Goal: Transaction & Acquisition: Purchase product/service

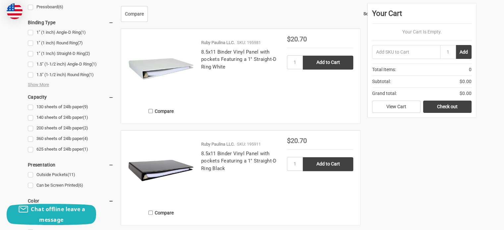
scroll to position [325, 0]
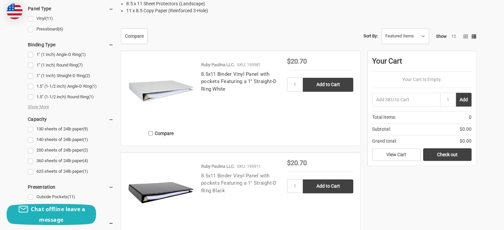
click at [225, 178] on link "8.5x11 Binder Vinyl Panel with pockets Featuring a 1" Straight-D Ring Black" at bounding box center [238, 183] width 75 height 21
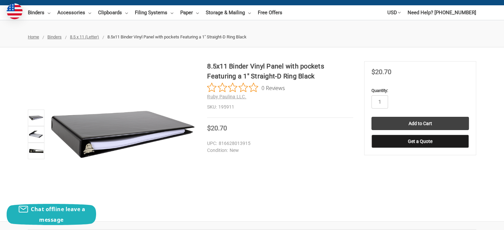
scroll to position [66, 0]
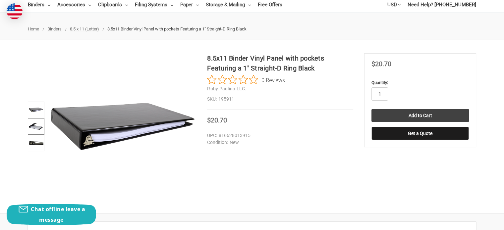
click at [40, 126] on img at bounding box center [36, 126] width 15 height 15
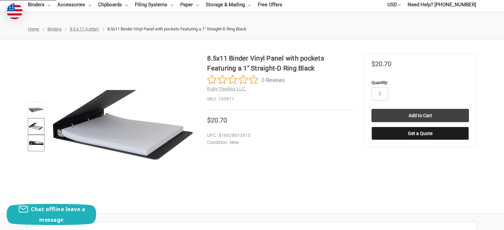
click at [38, 142] on img at bounding box center [36, 143] width 15 height 15
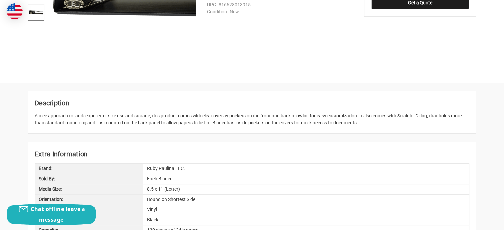
scroll to position [199, 0]
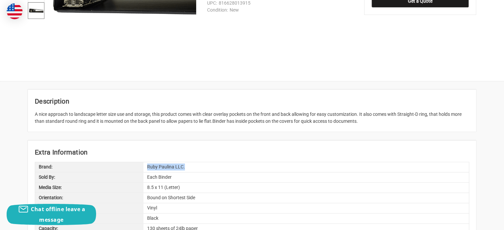
drag, startPoint x: 147, startPoint y: 166, endPoint x: 202, endPoint y: 162, distance: 54.8
click at [202, 162] on div "Ruby Paulina LLC." at bounding box center [305, 167] width 325 height 10
click at [152, 167] on div "Ruby Paulina LLC." at bounding box center [305, 167] width 325 height 10
click at [147, 167] on div "Ruby Paulina LLC." at bounding box center [305, 167] width 325 height 10
click at [199, 167] on div "Ruby Paulina LLC." at bounding box center [305, 167] width 325 height 10
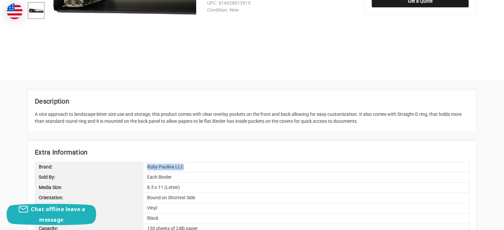
drag, startPoint x: 147, startPoint y: 166, endPoint x: 182, endPoint y: 167, distance: 34.5
click at [182, 167] on div "Ruby Paulina LLC." at bounding box center [305, 167] width 325 height 10
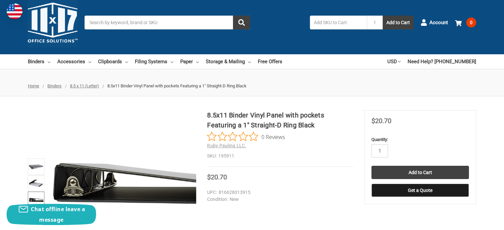
scroll to position [0, 0]
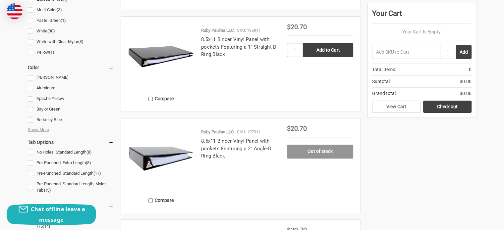
scroll to position [563, 0]
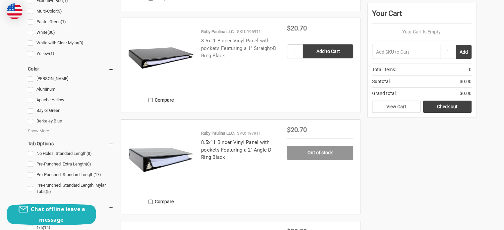
click at [211, 59] on link "8.5x11 Binder Vinyl Panel with pockets Featuring a 1" Straight-D Ring Black" at bounding box center [238, 48] width 75 height 21
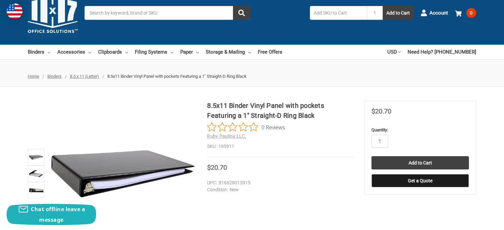
scroll to position [66, 0]
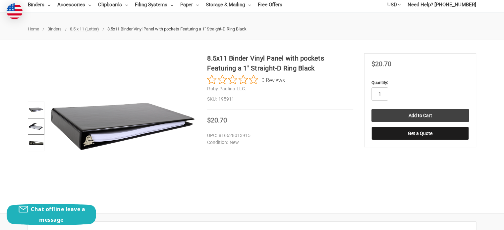
click at [34, 131] on img at bounding box center [36, 126] width 15 height 15
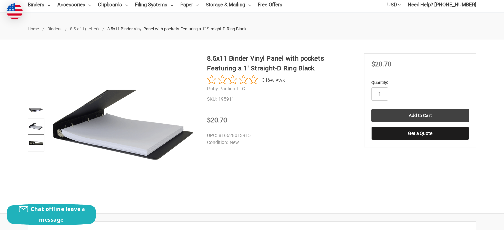
click at [36, 145] on img at bounding box center [36, 143] width 15 height 15
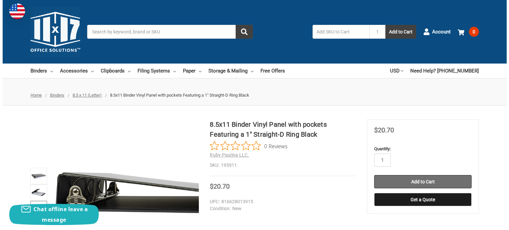
scroll to position [0, 0]
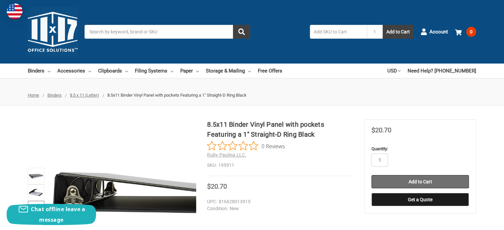
click at [406, 181] on input "Add to Cart" at bounding box center [419, 181] width 97 height 13
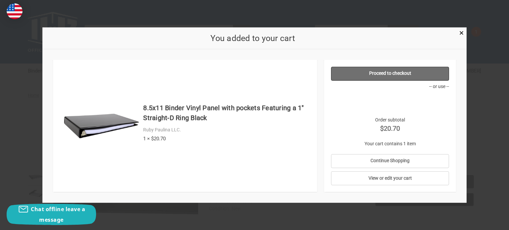
click at [383, 74] on link "Proceed to checkout" at bounding box center [390, 74] width 118 height 14
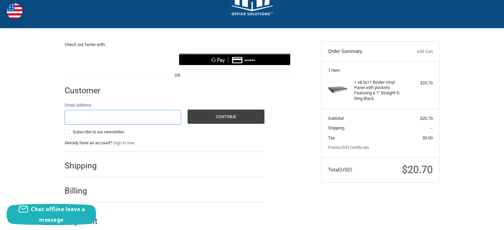
scroll to position [40, 0]
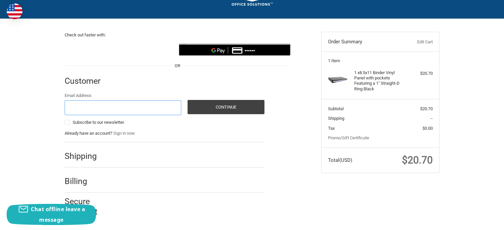
click at [122, 100] on input "Email Address" at bounding box center [123, 107] width 117 height 15
type input "[EMAIL_ADDRESS][DOMAIN_NAME]"
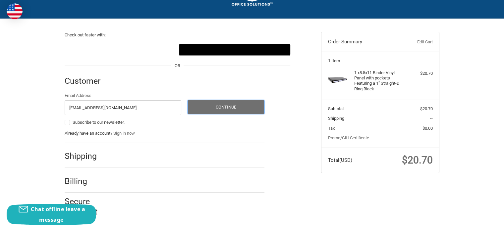
click at [219, 108] on button "Continue" at bounding box center [226, 107] width 77 height 14
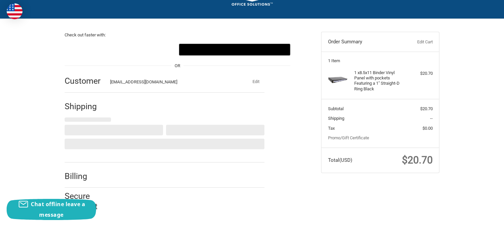
select select "US"
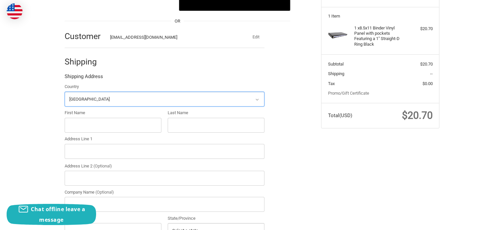
scroll to position [87, 0]
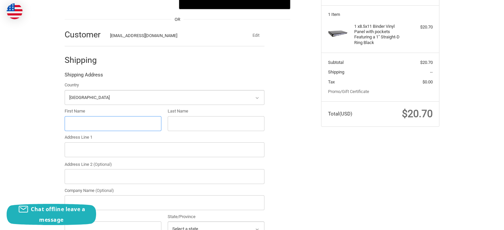
click at [103, 124] on input "First Name" at bounding box center [113, 123] width 97 height 15
type input "Michael"
type input "Mann"
type input "513 Cala Morlanda Street"
type input "Las Vegas"
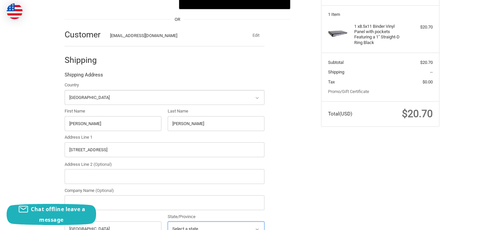
select select "NV"
type input "89138"
type input "8593933412"
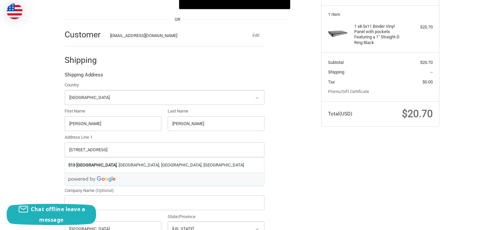
radio input "true"
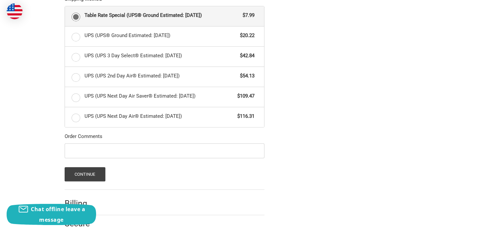
scroll to position [399, 0]
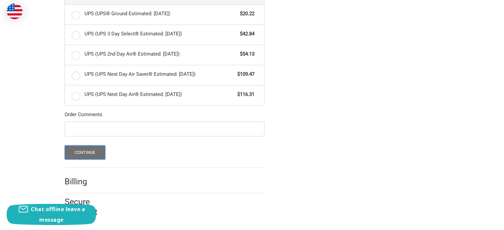
click at [79, 150] on button "Continue" at bounding box center [85, 152] width 41 height 14
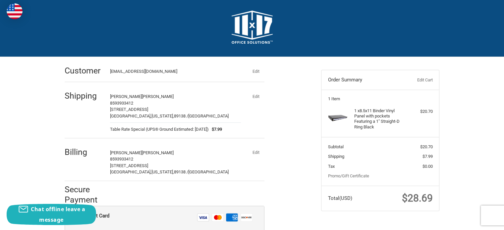
scroll to position [0, 0]
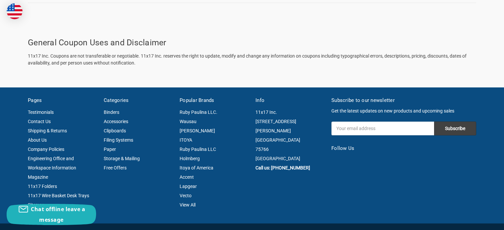
scroll to position [398, 0]
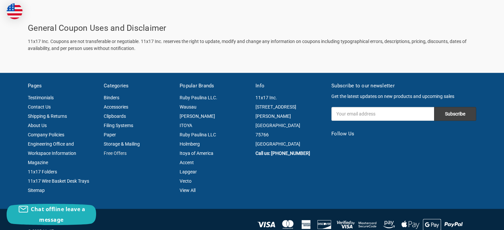
click at [111, 152] on link "Free Offers" at bounding box center [115, 153] width 23 height 5
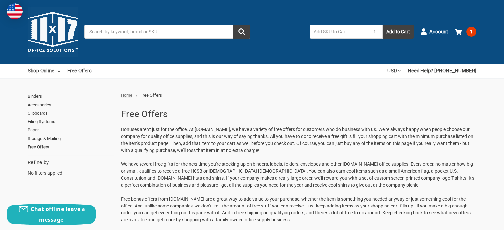
click at [32, 127] on link "Paper" at bounding box center [71, 130] width 86 height 9
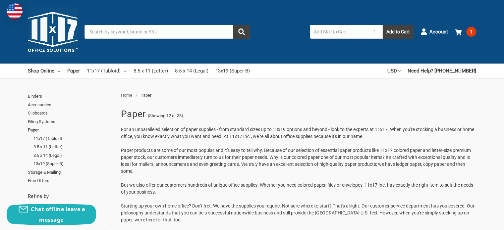
click at [198, 95] on ul "Home Paper" at bounding box center [242, 95] width 250 height 7
click at [175, 38] on input "Search" at bounding box center [168, 32] width 166 height 14
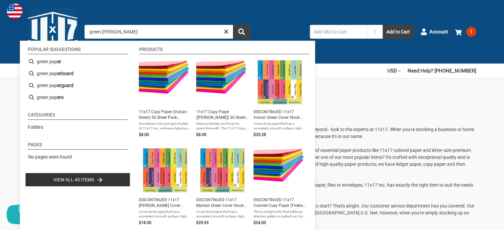
type input "green paper"
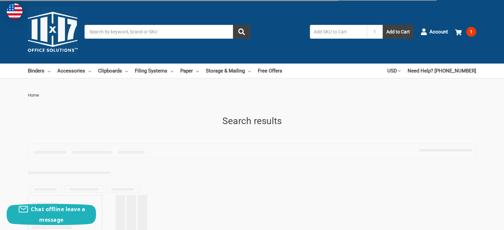
type input "green paper"
